Goal: Task Accomplishment & Management: Manage account settings

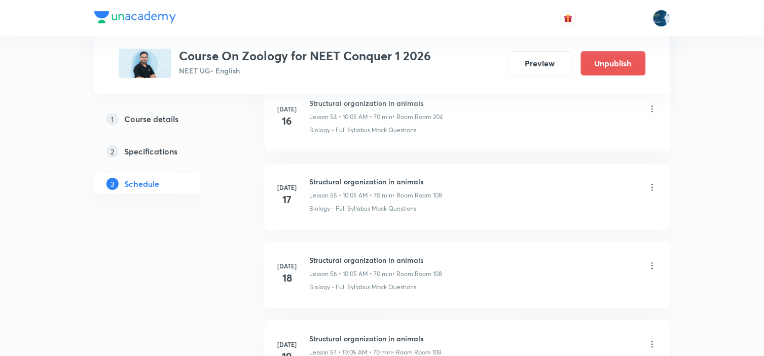
scroll to position [6828, 0]
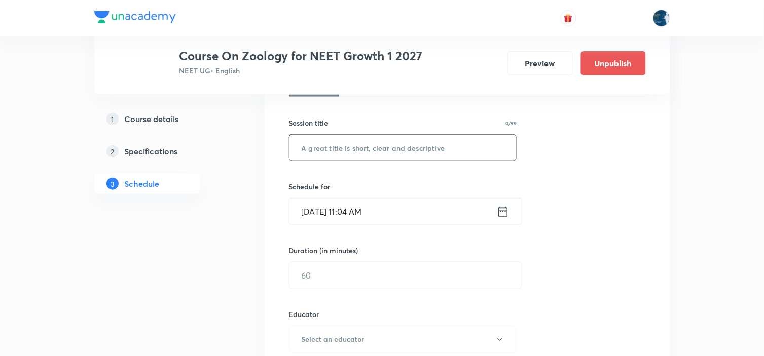
scroll to position [169, 0]
click at [378, 154] on input "text" at bounding box center [402, 149] width 227 height 26
type input "c"
type input "Cancer"
click at [503, 206] on icon at bounding box center [503, 213] width 13 height 14
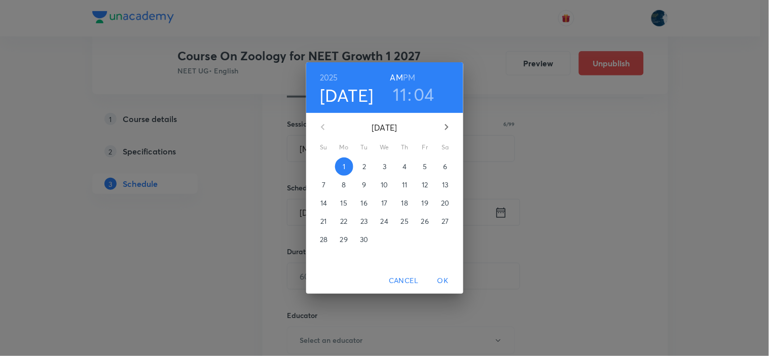
click at [413, 71] on h6 "PM" at bounding box center [409, 77] width 12 height 14
click at [397, 87] on h3 "11" at bounding box center [400, 94] width 14 height 21
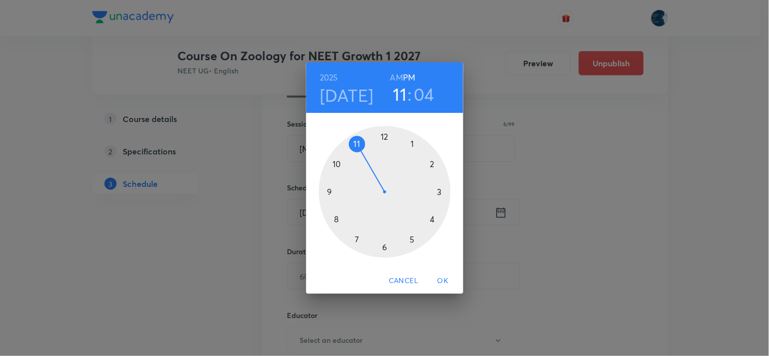
click at [383, 137] on div at bounding box center [385, 192] width 132 height 132
click at [412, 240] on div at bounding box center [385, 192] width 132 height 132
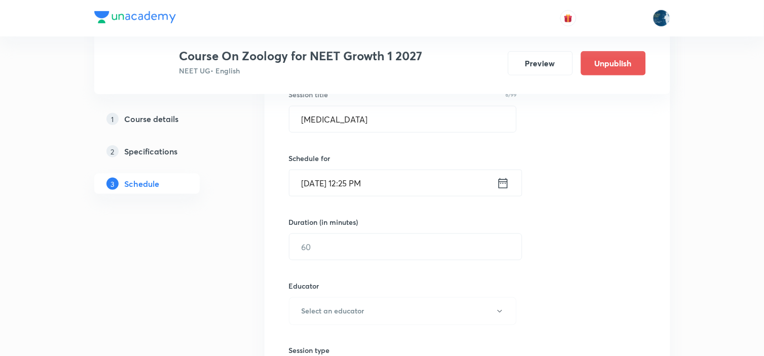
scroll to position [225, 0]
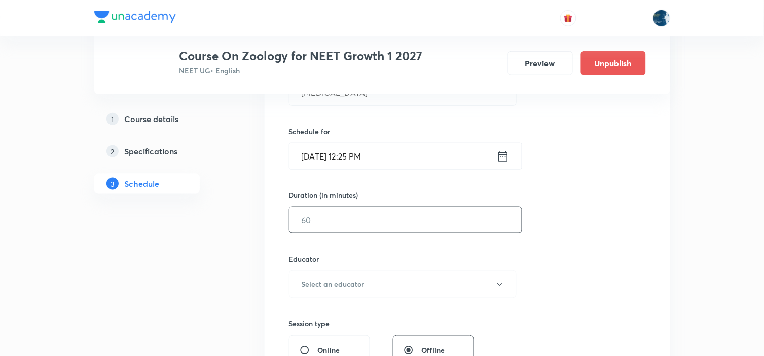
click at [453, 223] on input "text" at bounding box center [405, 220] width 232 height 26
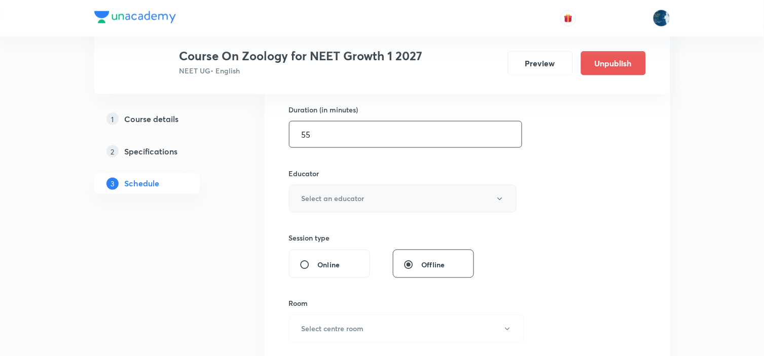
scroll to position [338, 0]
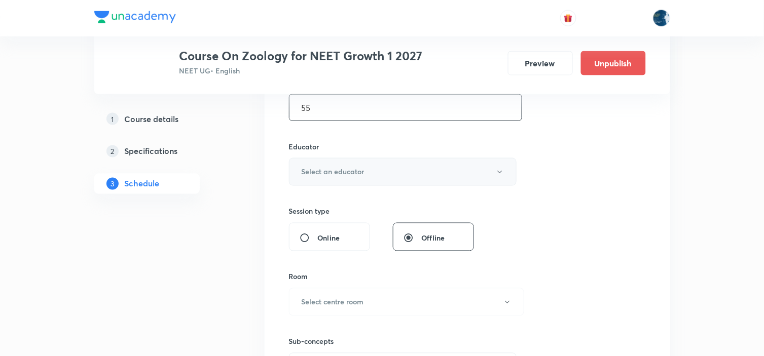
type input "55"
click at [463, 176] on button "Select an educator" at bounding box center [403, 172] width 228 height 28
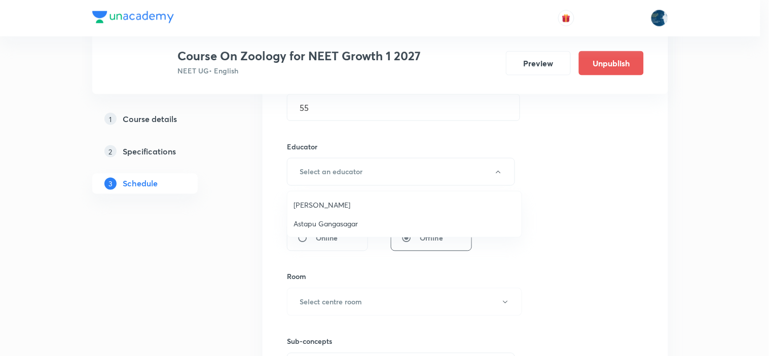
click at [350, 205] on span "Twishampati Joshi" at bounding box center [404, 205] width 222 height 11
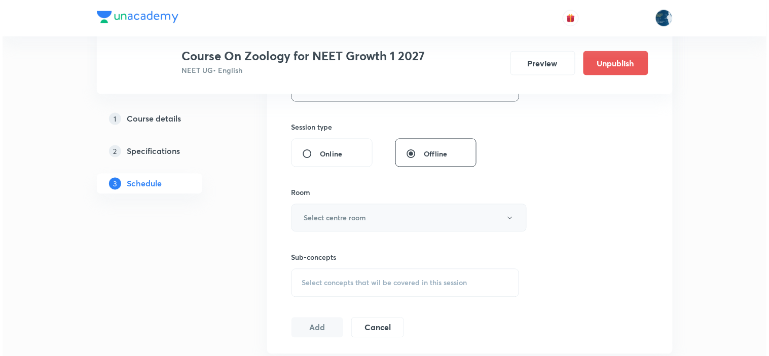
scroll to position [450, 0]
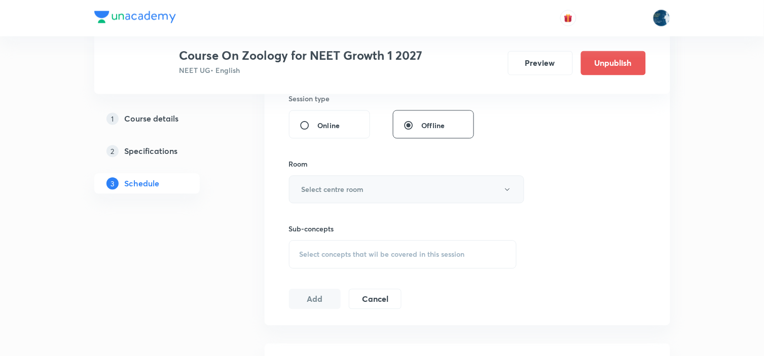
click at [386, 190] on button "Select centre room" at bounding box center [406, 190] width 235 height 28
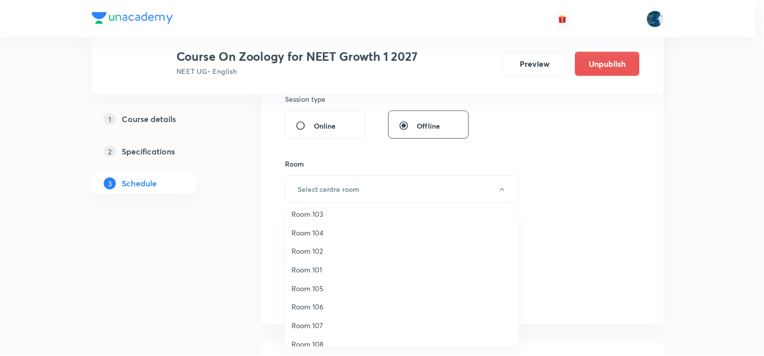
scroll to position [0, 0]
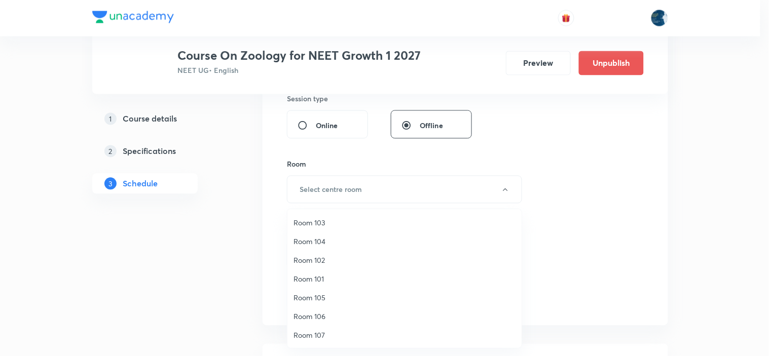
click at [325, 259] on span "Room 102" at bounding box center [404, 260] width 222 height 11
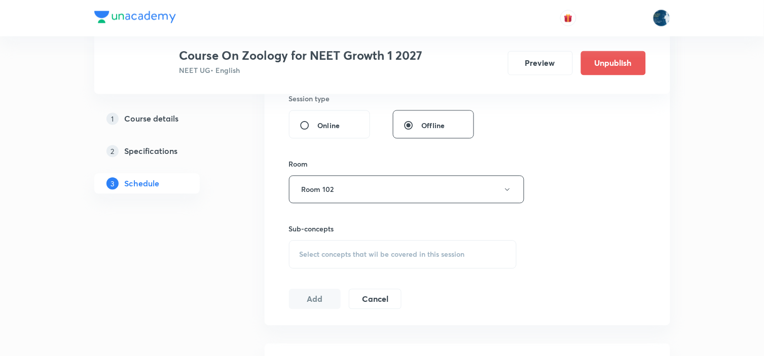
click at [437, 246] on div "Select concepts that wil be covered in this session" at bounding box center [403, 255] width 228 height 28
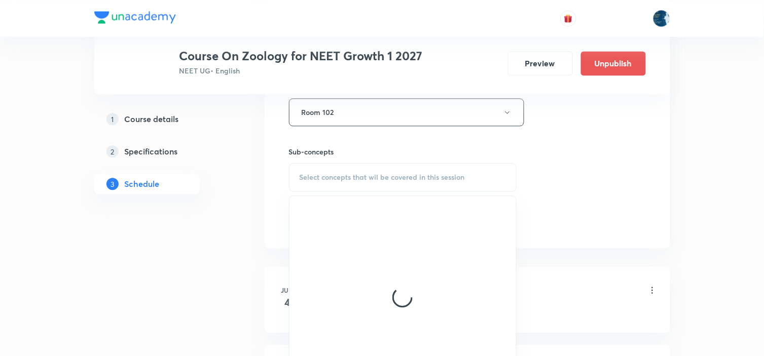
scroll to position [563, 0]
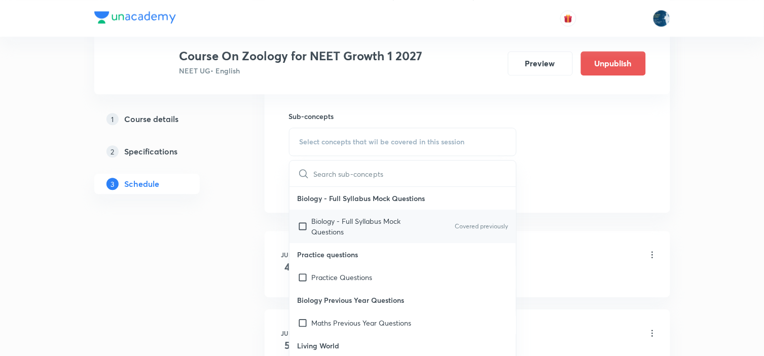
click at [487, 212] on div "Biology - Full Syllabus Mock Questions Covered previously" at bounding box center [402, 226] width 227 height 33
checkbox input "true"
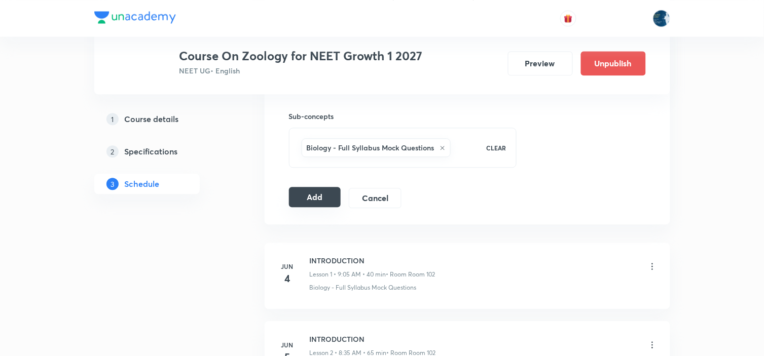
click at [323, 196] on button "Add" at bounding box center [315, 197] width 52 height 20
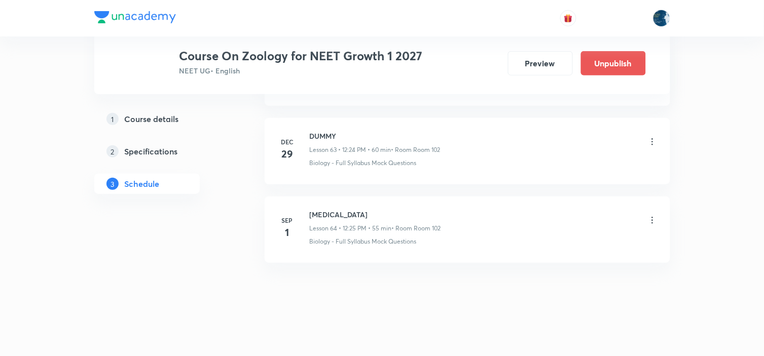
scroll to position [5024, 0]
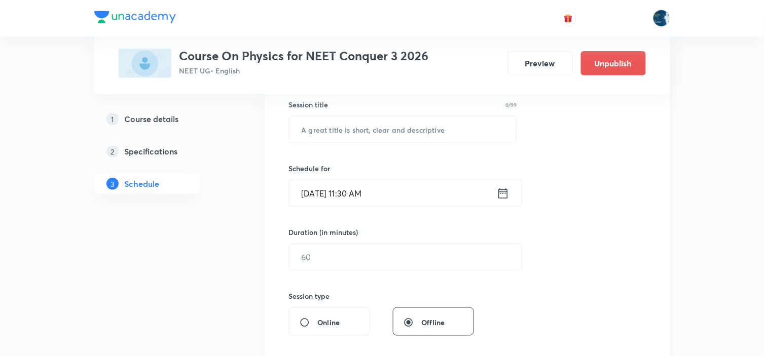
scroll to position [169, 0]
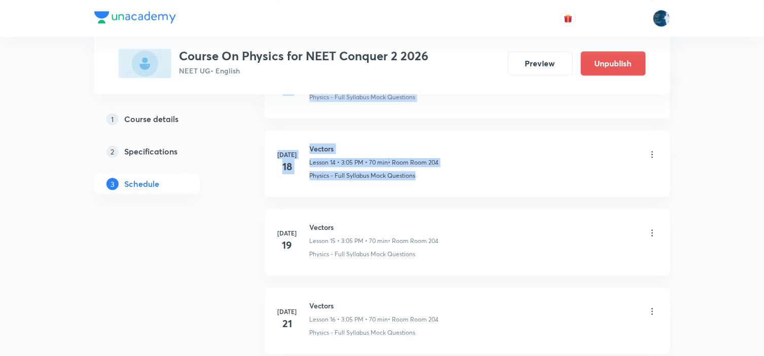
scroll to position [1482, 0]
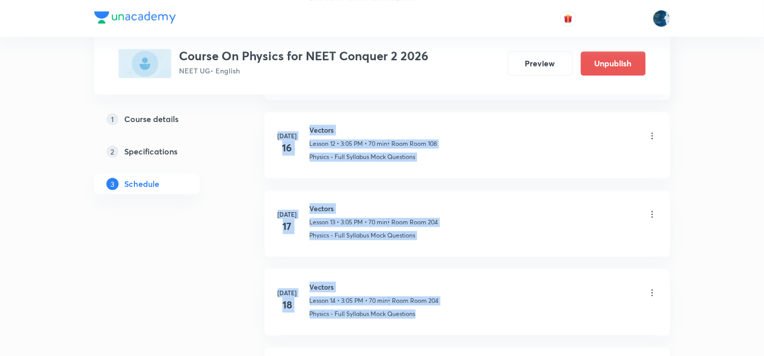
drag, startPoint x: 762, startPoint y: 188, endPoint x: 763, endPoint y: -14, distance: 202.3
click at [763, 0] on html "Plus Courses Course On Physics for NEET Conquer 2 2026 NEET UG • English Previe…" at bounding box center [382, 260] width 764 height 3484
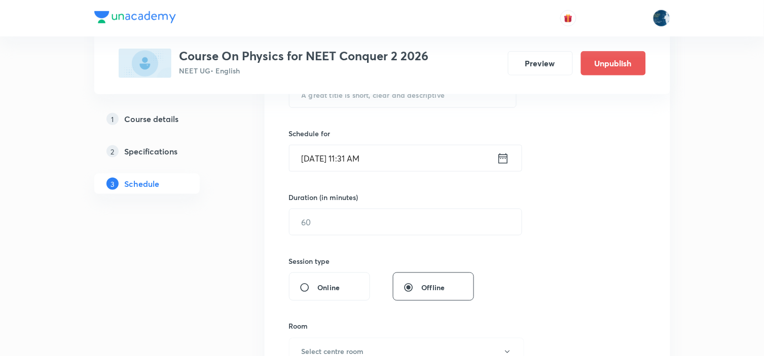
scroll to position [211, 0]
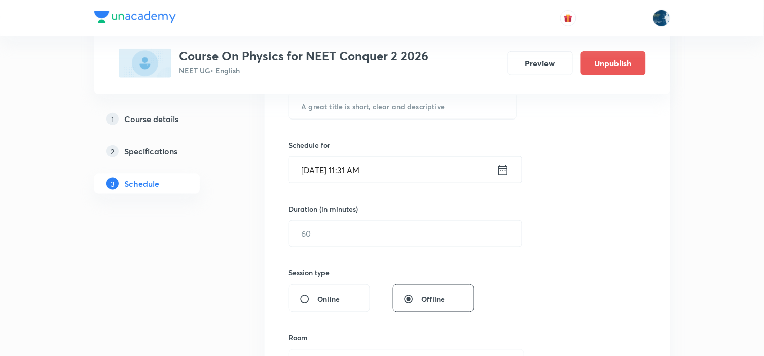
click at [129, 114] on h5 "Course details" at bounding box center [152, 119] width 54 height 12
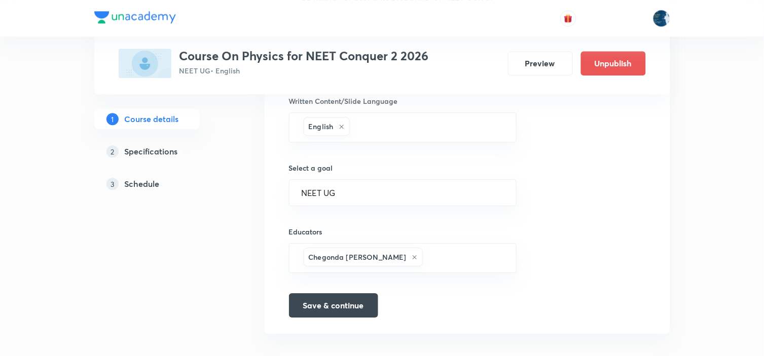
scroll to position [648, 0]
click at [426, 249] on input "text" at bounding box center [465, 258] width 80 height 19
paste input "piyushbaranwal-3199-4987"
type input "piyushbaranwal-3199-4987"
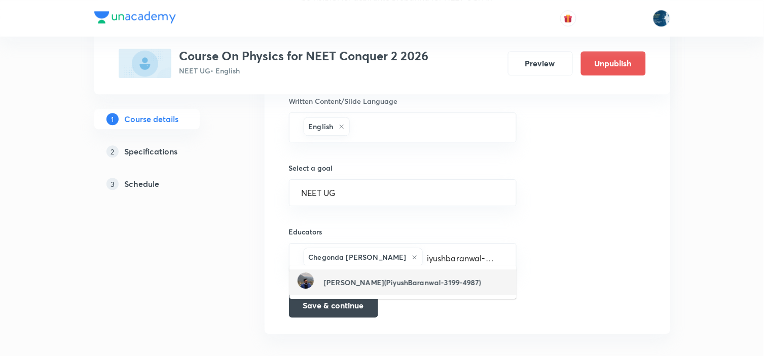
click at [363, 274] on div "[PERSON_NAME](PiyushBaranwal-3199-4987)" at bounding box center [389, 282] width 183 height 19
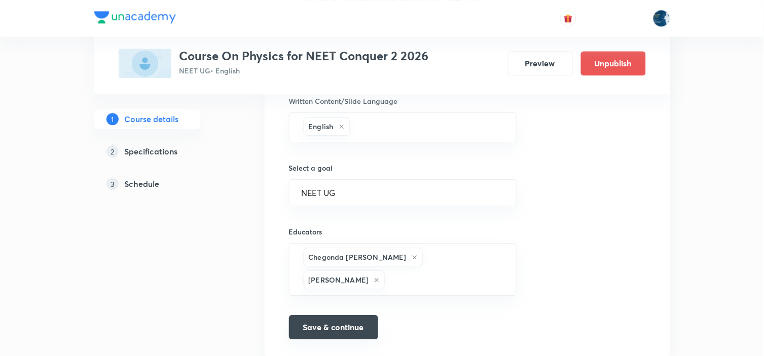
click at [348, 315] on button "Save & continue" at bounding box center [333, 327] width 89 height 24
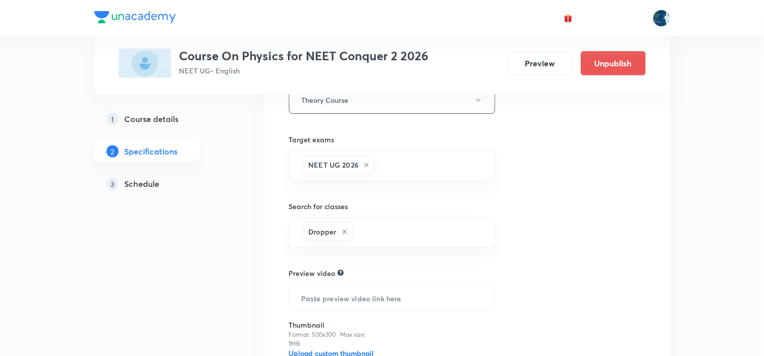
scroll to position [1213, 0]
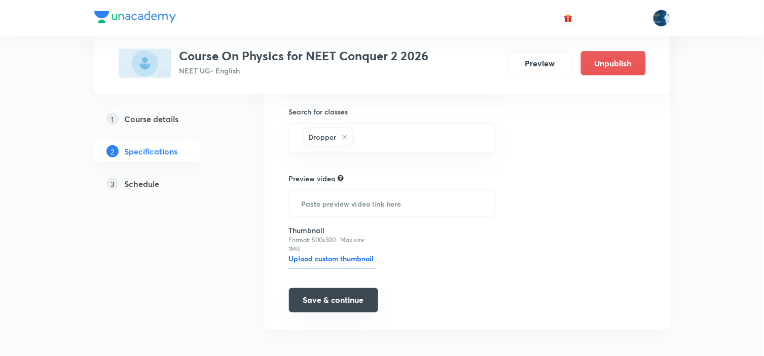
click at [338, 293] on button "Save & continue" at bounding box center [333, 300] width 89 height 24
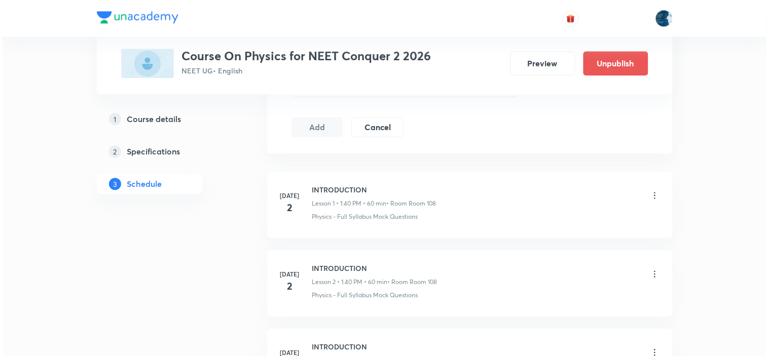
scroll to position [3195, 0]
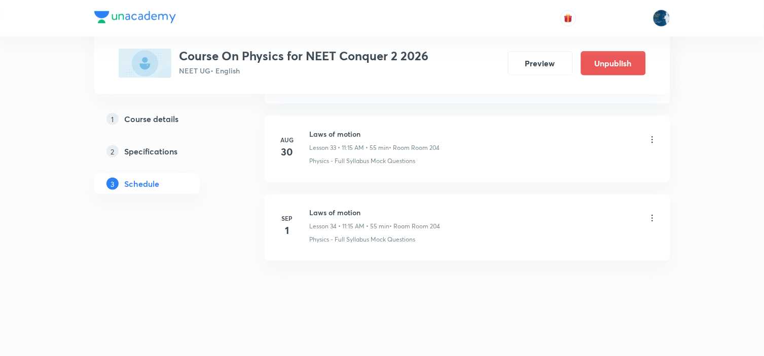
click at [654, 218] on icon at bounding box center [652, 218] width 10 height 10
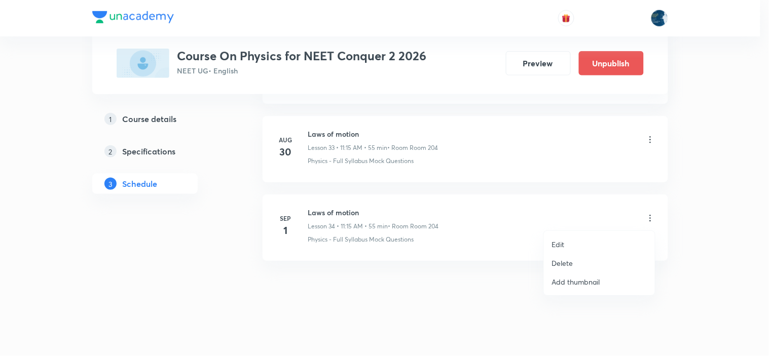
click at [586, 234] on ul "Edit Delete Add thumbnail" at bounding box center [599, 263] width 111 height 64
click at [585, 237] on li "Edit" at bounding box center [599, 244] width 111 height 19
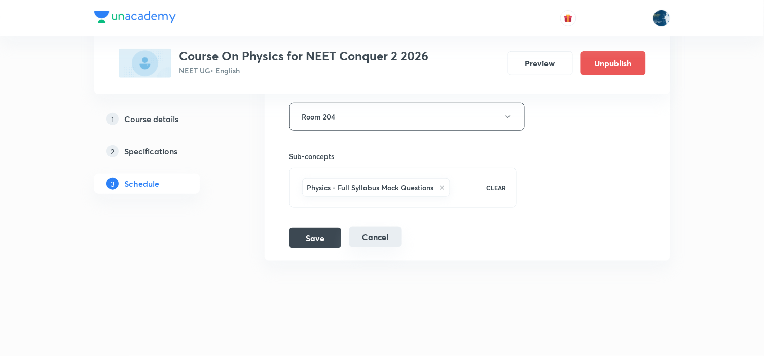
click at [379, 247] on button "Cancel" at bounding box center [375, 237] width 52 height 20
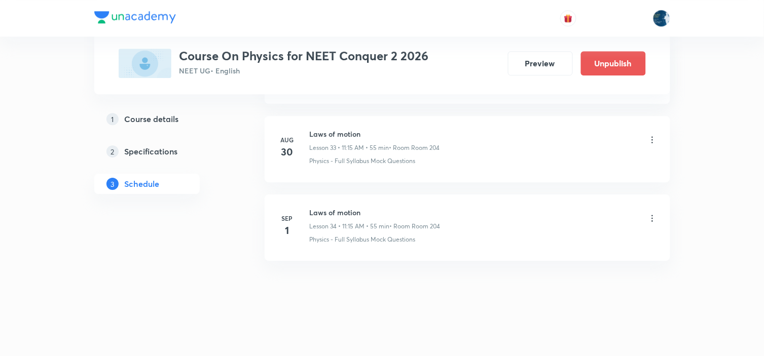
click at [655, 216] on icon at bounding box center [652, 218] width 10 height 10
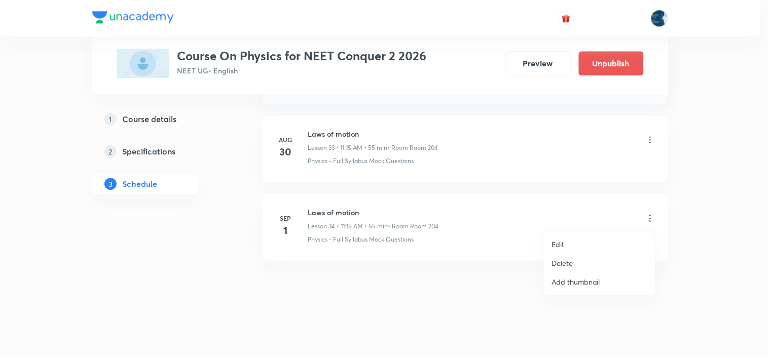
click at [578, 255] on li "Delete" at bounding box center [599, 263] width 111 height 19
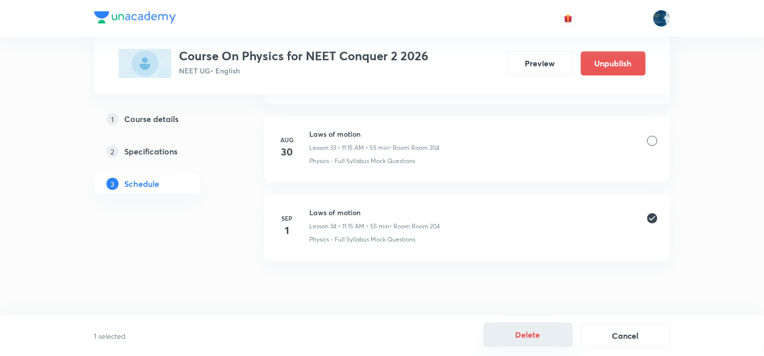
click at [524, 334] on button "Delete" at bounding box center [528, 335] width 89 height 24
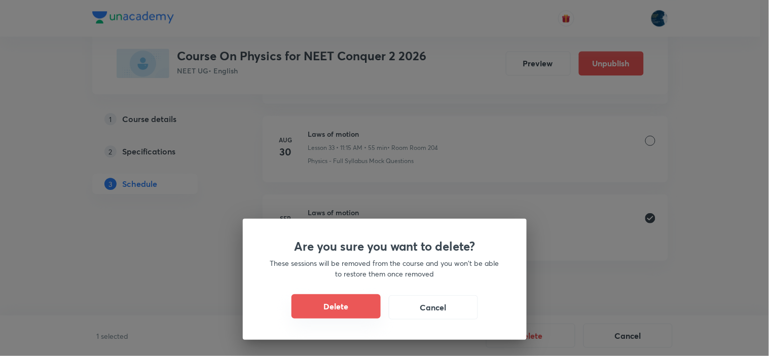
click at [357, 305] on button "Delete" at bounding box center [335, 306] width 89 height 24
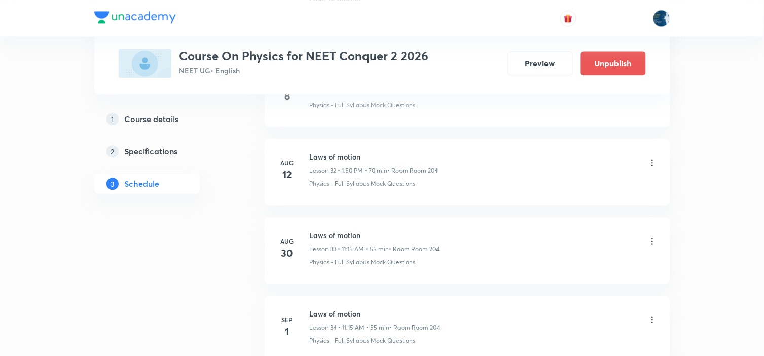
scroll to position [2552, 0]
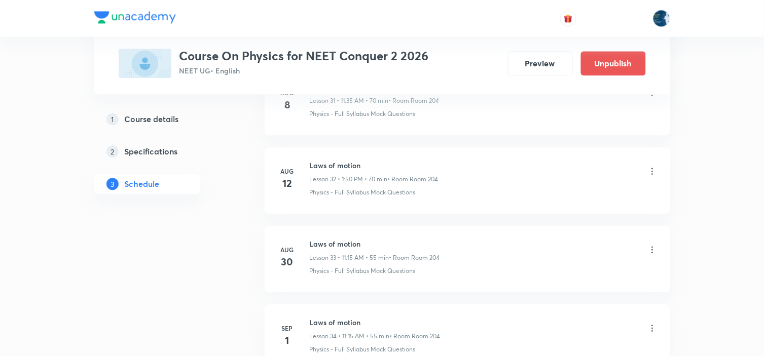
click at [336, 248] on h6 "Laws of motion" at bounding box center [375, 244] width 130 height 11
copy h6 "Laws of motion"
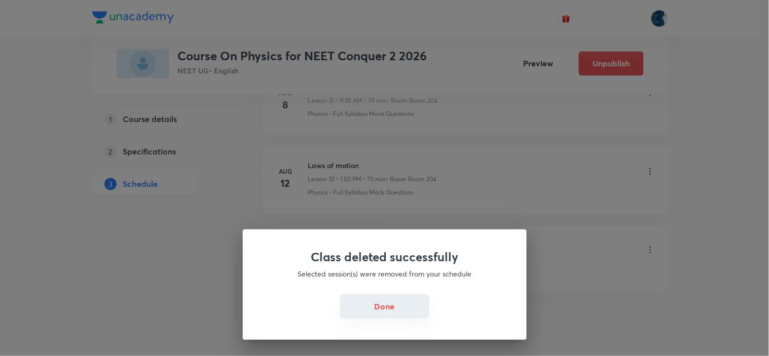
click at [374, 303] on button "Done" at bounding box center [384, 306] width 89 height 24
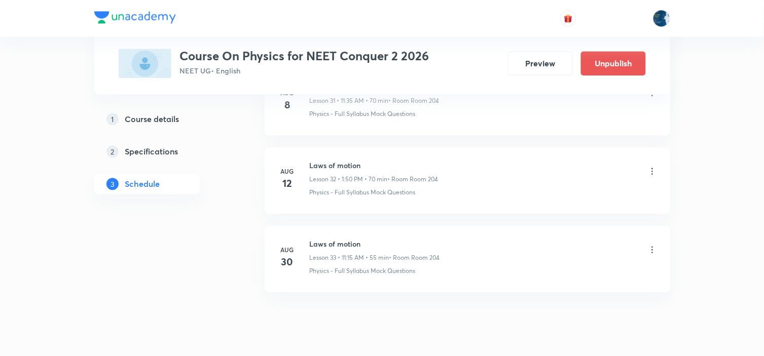
click at [321, 248] on h6 "Laws of motion" at bounding box center [375, 244] width 130 height 11
copy h6 "Laws of motion"
click at [326, 249] on h6 "Laws of motion" at bounding box center [375, 244] width 130 height 11
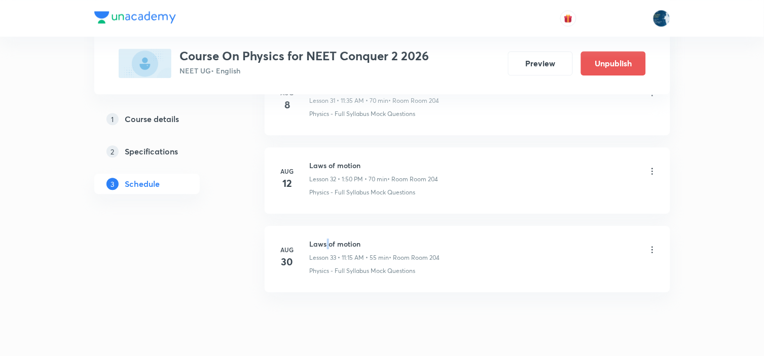
click at [326, 249] on h6 "Laws of motion" at bounding box center [375, 244] width 130 height 11
copy h6 "Laws of motion"
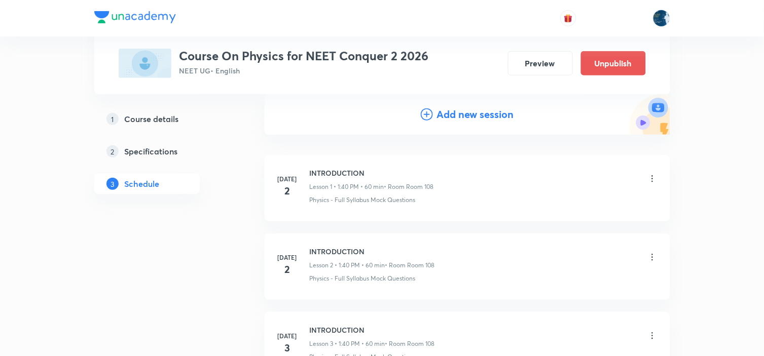
scroll to position [113, 0]
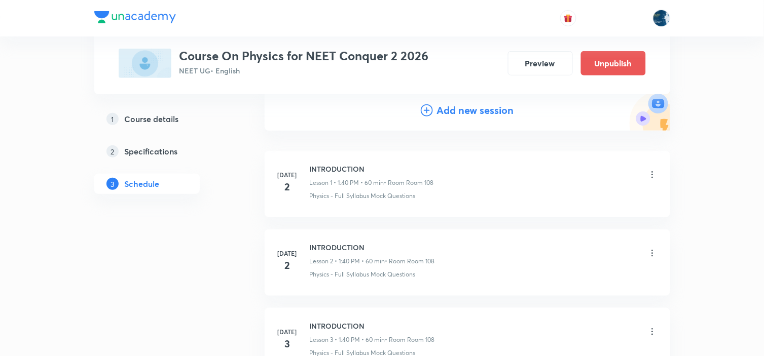
click at [454, 113] on h4 "Add new session" at bounding box center [475, 110] width 77 height 15
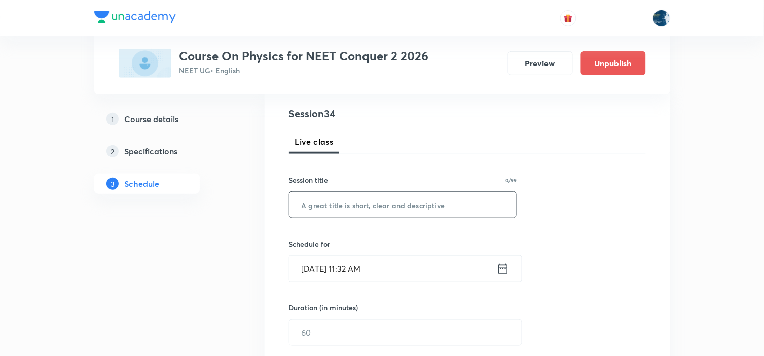
click at [383, 215] on input "text" at bounding box center [402, 205] width 227 height 26
paste input "Laws of motion"
type input "Laws of motion"
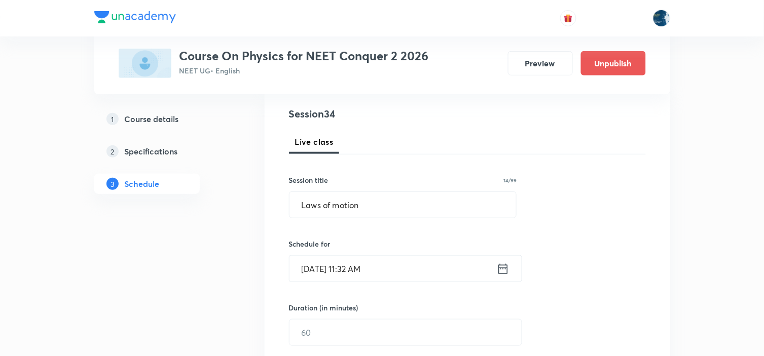
click at [505, 272] on icon at bounding box center [503, 269] width 13 height 14
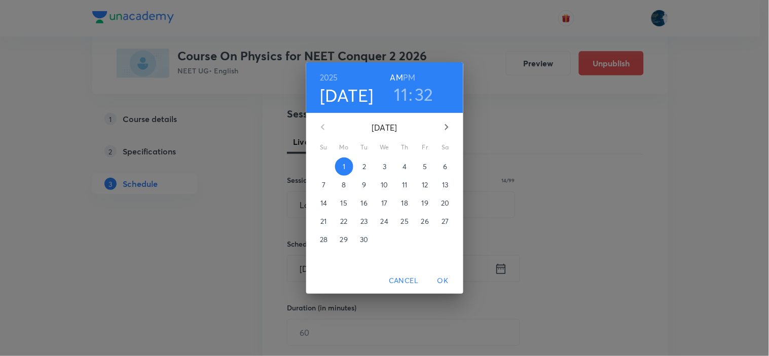
click at [424, 94] on h3 "32" at bounding box center [424, 94] width 19 height 21
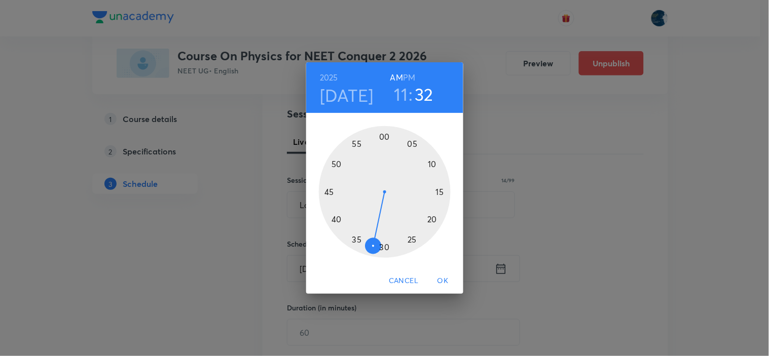
click at [357, 240] on div at bounding box center [385, 192] width 132 height 132
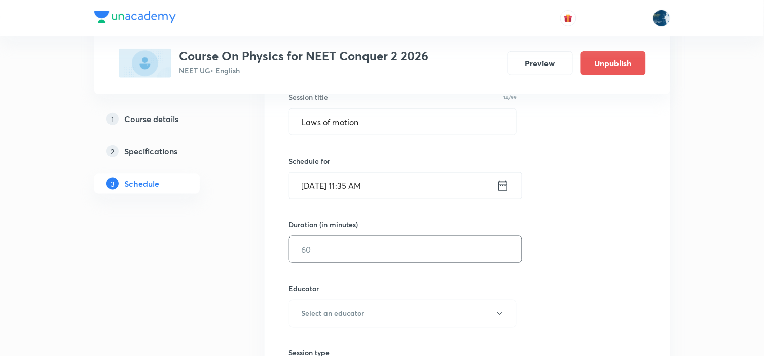
scroll to position [225, 0]
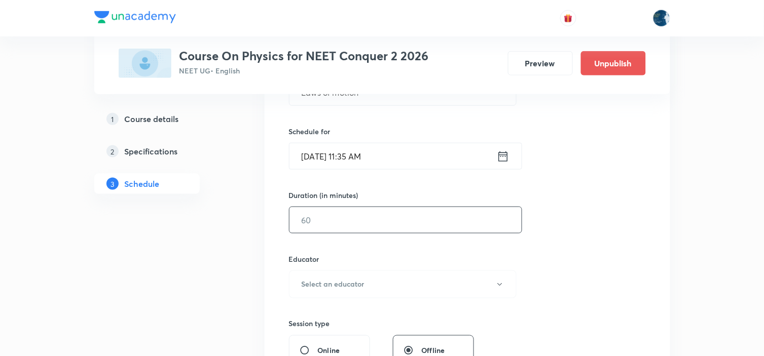
click at [380, 224] on input "text" at bounding box center [405, 220] width 232 height 26
type input "6"
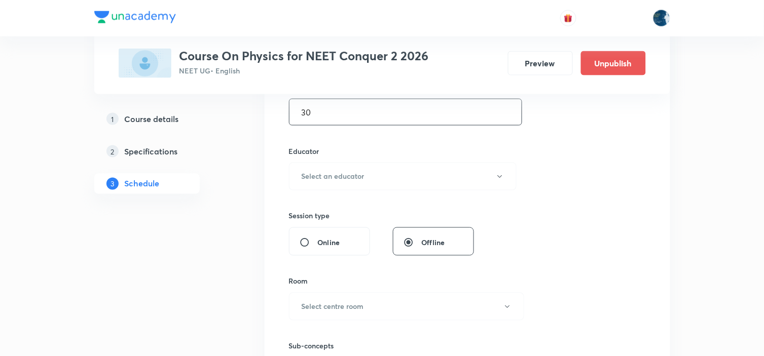
scroll to position [338, 0]
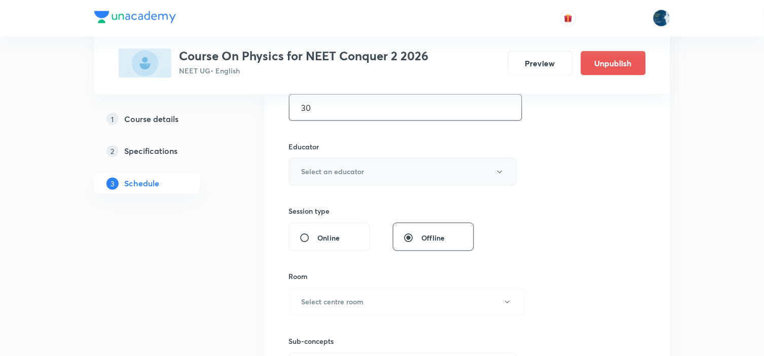
type input "30"
click at [395, 171] on button "Select an educator" at bounding box center [403, 172] width 228 height 28
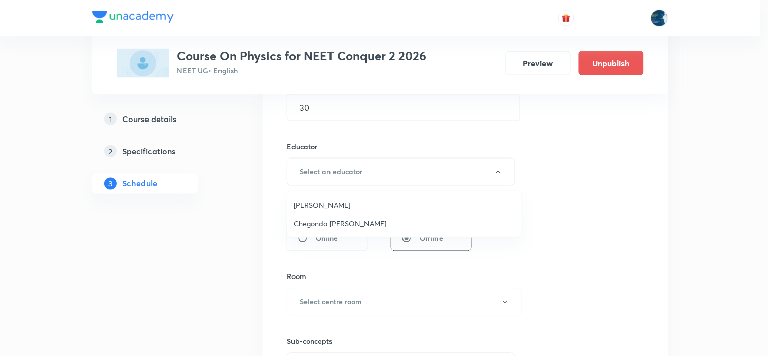
click at [369, 200] on span "Piyush Baranwal" at bounding box center [404, 205] width 222 height 11
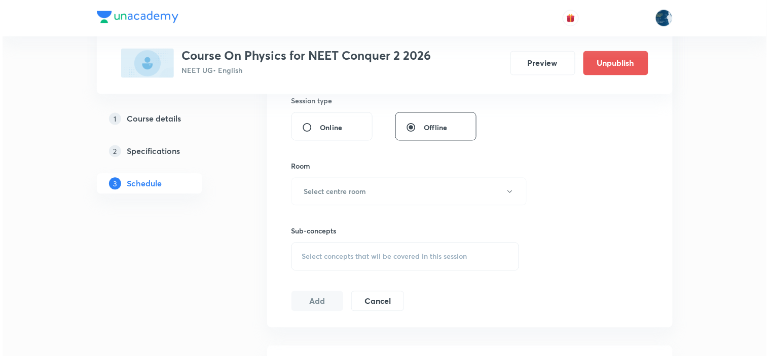
scroll to position [450, 0]
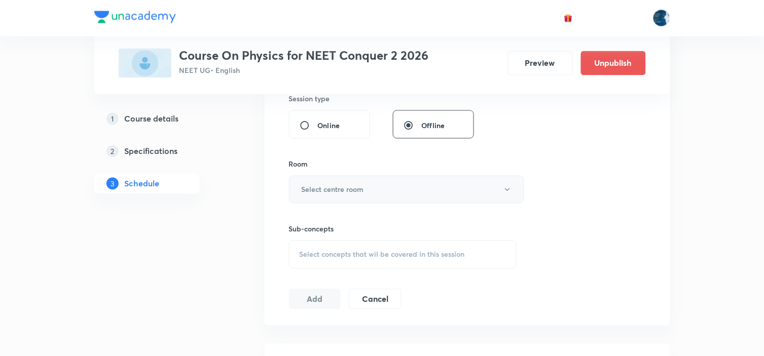
click at [384, 196] on button "Select centre room" at bounding box center [406, 190] width 235 height 28
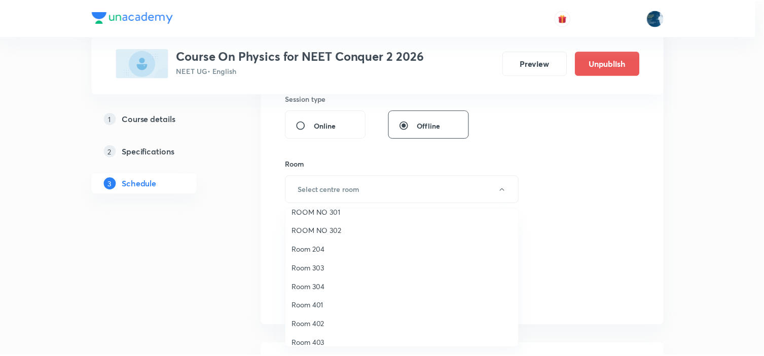
scroll to position [188, 0]
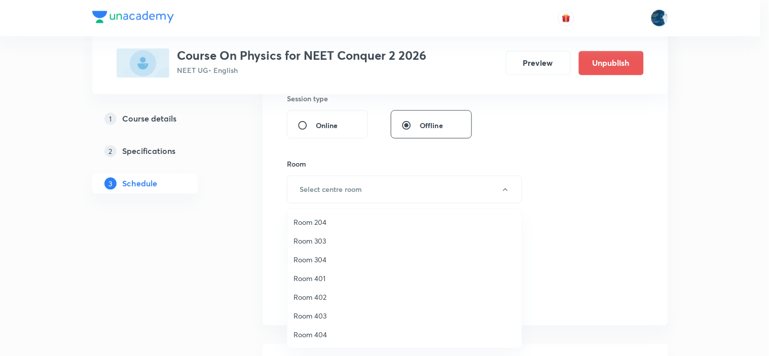
click at [322, 213] on li "Room 204" at bounding box center [404, 222] width 234 height 19
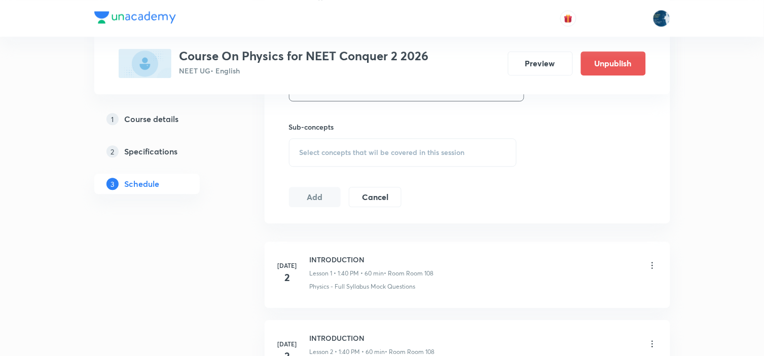
scroll to position [563, 0]
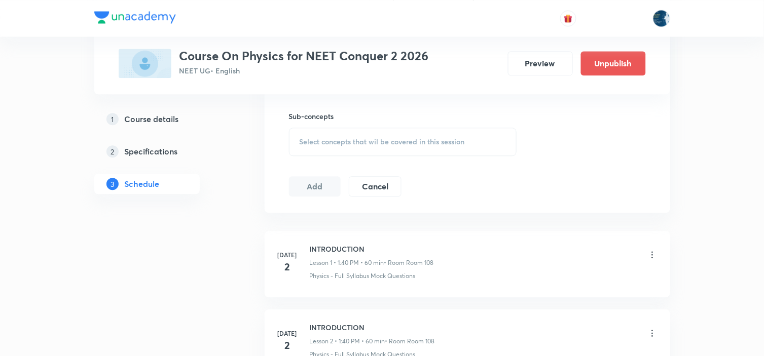
click at [451, 138] on span "Select concepts that wil be covered in this session" at bounding box center [382, 142] width 165 height 8
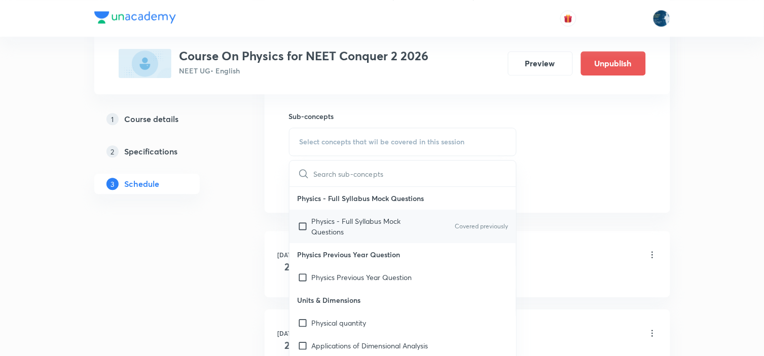
click at [486, 222] on div "Physics - Full Syllabus Mock Questions Covered previously" at bounding box center [402, 226] width 227 height 33
checkbox input "true"
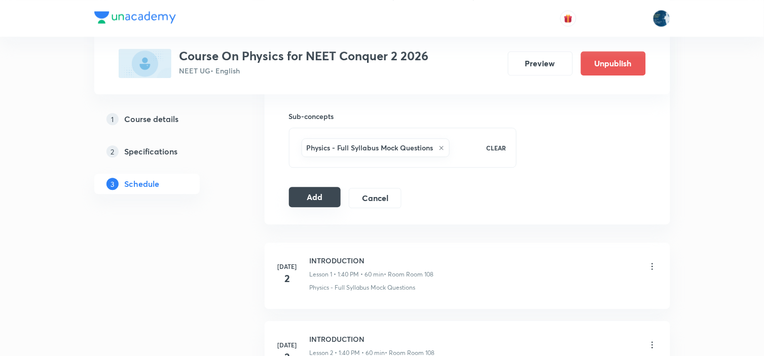
click at [313, 194] on button "Add" at bounding box center [315, 197] width 52 height 20
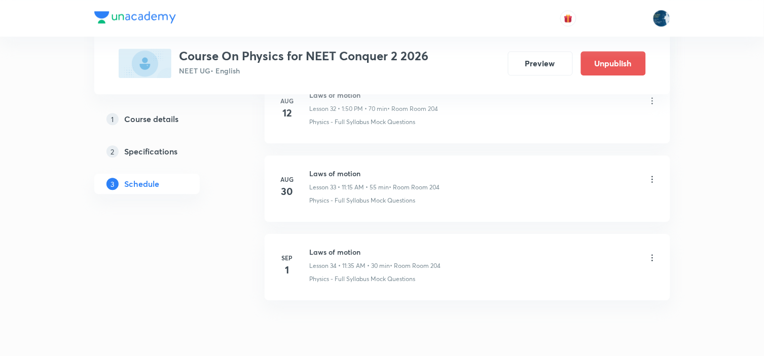
scroll to position [2664, 0]
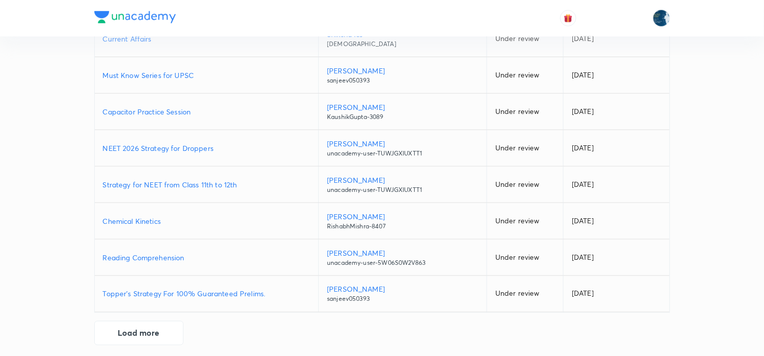
scroll to position [213, 0]
